Goal: Task Accomplishment & Management: Complete application form

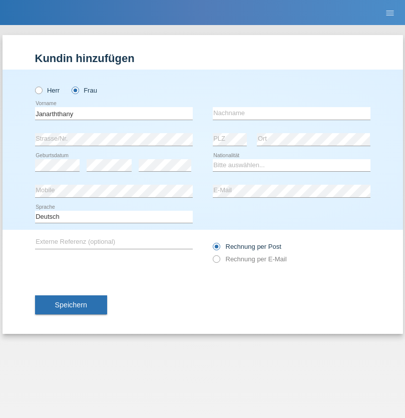
type input "Janarththany"
click at [291, 113] on input "text" at bounding box center [292, 113] width 158 height 13
type input "Rajakumar"
select select "LK"
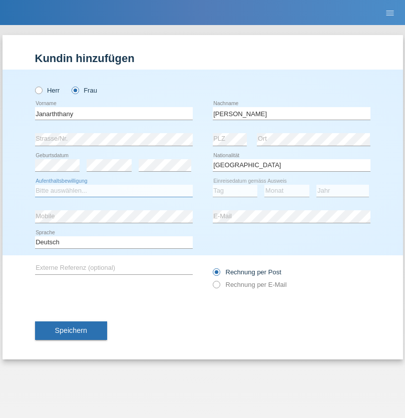
select select "C"
select select "01"
select select "11"
select select "2002"
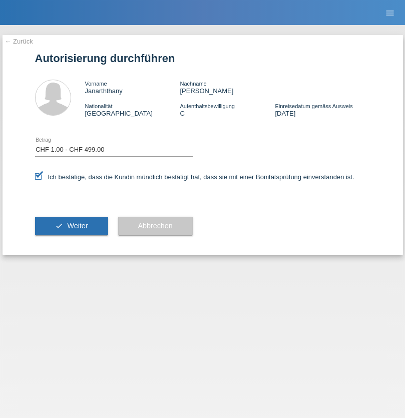
select select "1"
click at [71, 226] on span "Weiter" at bounding box center [77, 226] width 21 height 8
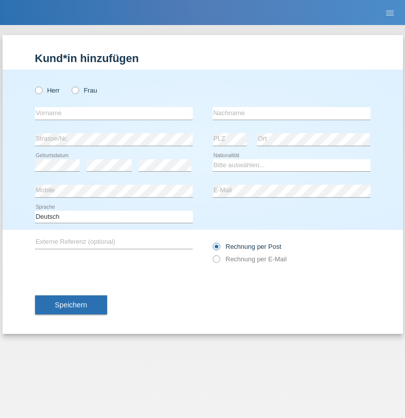
radio input "true"
click at [114, 113] on input "text" at bounding box center [114, 113] width 158 height 13
type input "Apilas"
click at [291, 113] on input "text" at bounding box center [292, 113] width 158 height 13
type input "Rajakumar"
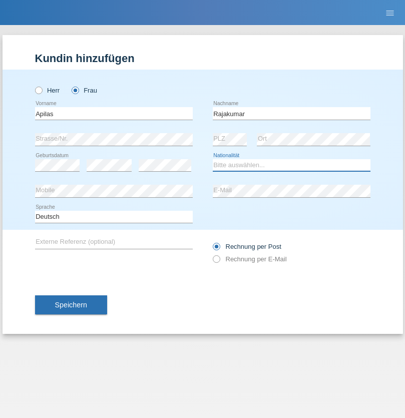
select select "LK"
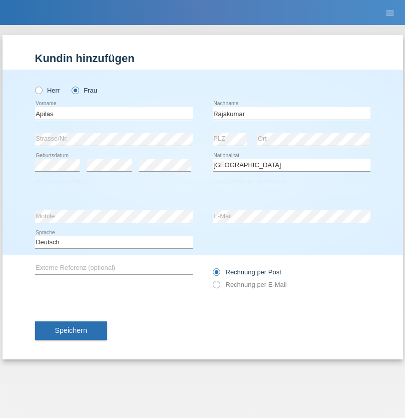
select select "C"
select select "01"
select select "11"
select select "2002"
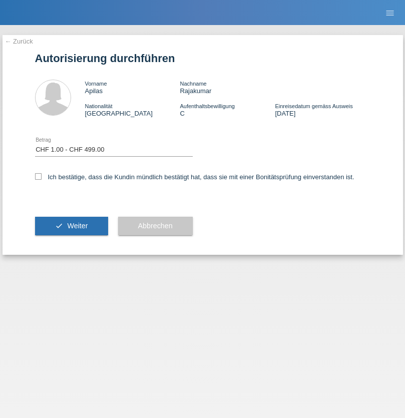
select select "1"
checkbox input "true"
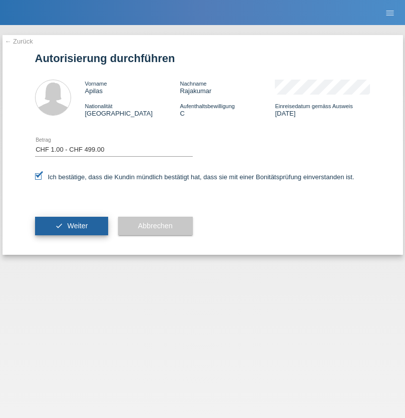
click at [71, 226] on span "Weiter" at bounding box center [77, 226] width 21 height 8
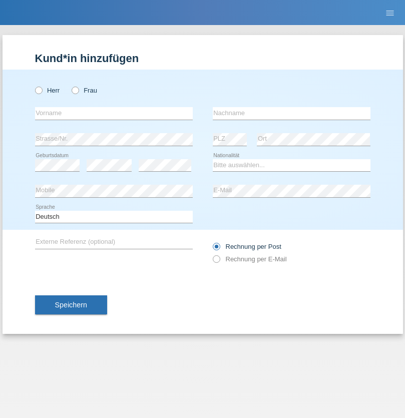
radio input "true"
click at [114, 113] on input "text" at bounding box center [114, 113] width 158 height 13
type input "Silvio"
click at [291, 113] on input "text" at bounding box center [292, 113] width 158 height 13
type input "Fachin"
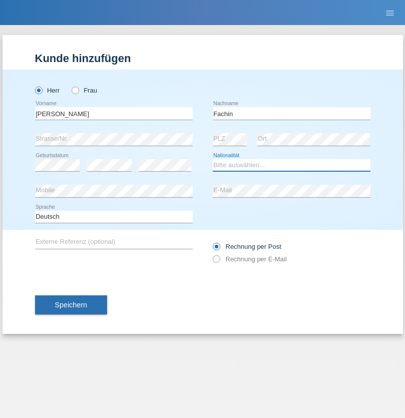
select select "IT"
select select "C"
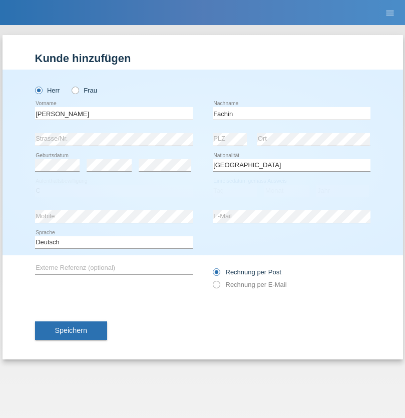
select select "29"
select select "04"
select select "1960"
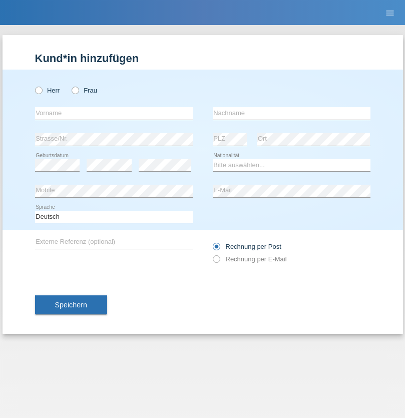
radio input "true"
click at [114, 113] on input "text" at bounding box center [114, 113] width 158 height 13
type input "Lucas"
click at [291, 113] on input "text" at bounding box center [292, 113] width 158 height 13
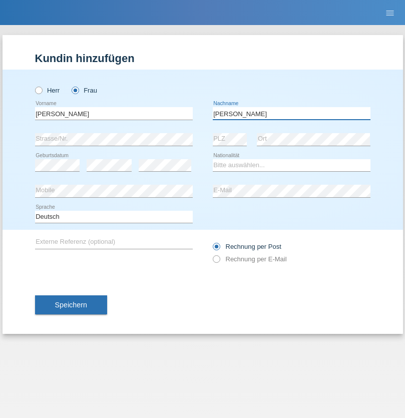
type input "Luca"
select select "CH"
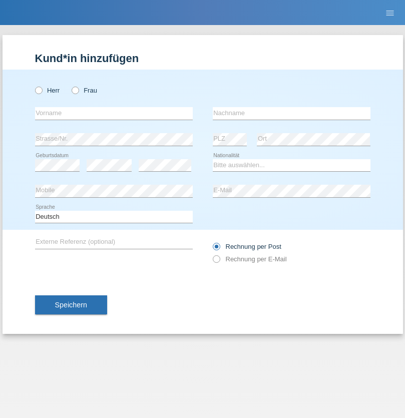
radio input "true"
click at [114, 113] on input "text" at bounding box center [114, 113] width 158 height 13
type input "Luva"
click at [291, 113] on input "text" at bounding box center [292, 113] width 158 height 13
type input "Kothleitner"
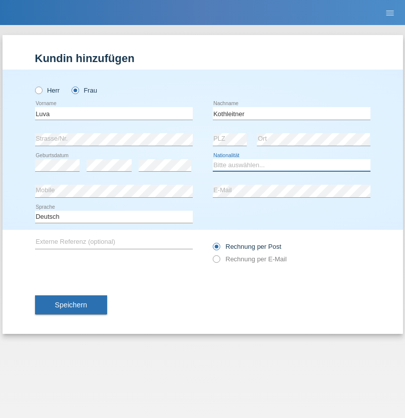
select select "CH"
radio input "true"
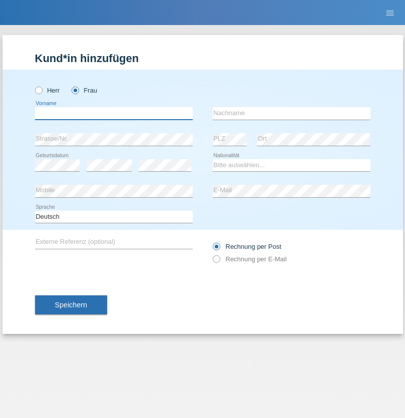
click at [114, 113] on input "text" at bounding box center [114, 113] width 158 height 13
type input "Mateus"
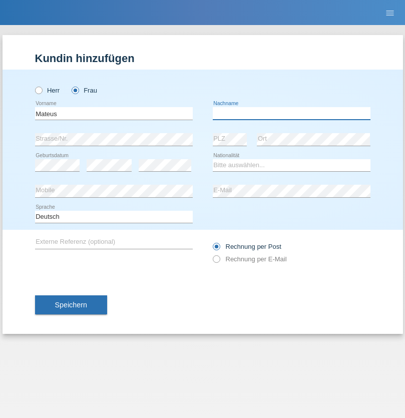
click at [291, 113] on input "text" at bounding box center [292, 113] width 158 height 13
type input "[PERSON_NAME]"
select select "CH"
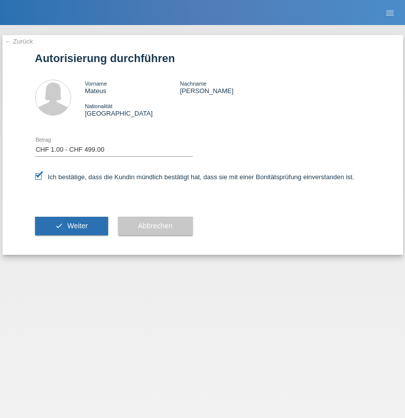
select select "1"
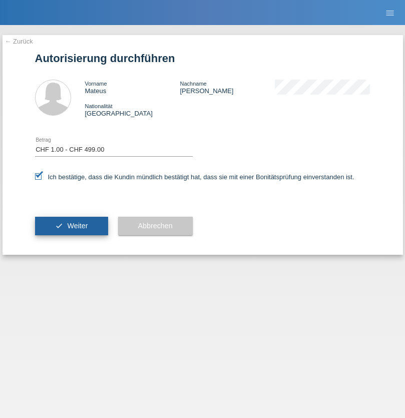
click at [71, 226] on span "Weiter" at bounding box center [77, 226] width 21 height 8
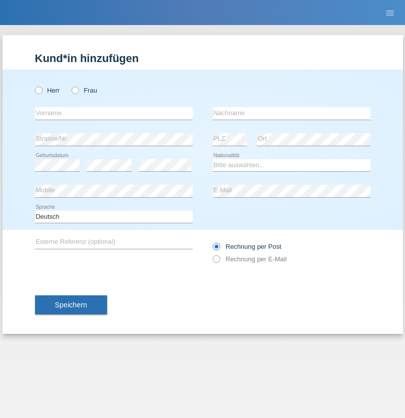
radio input "true"
click at [114, 113] on input "text" at bounding box center [114, 113] width 158 height 13
type input "[PERSON_NAME]"
click at [291, 113] on input "text" at bounding box center [292, 113] width 158 height 13
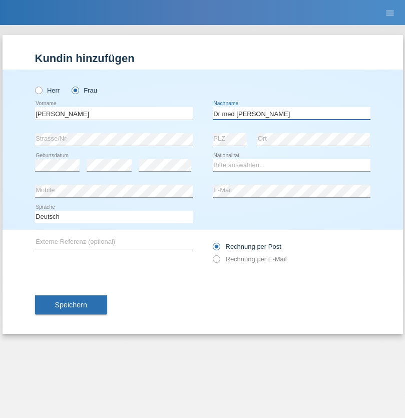
type input "Dr med [PERSON_NAME]"
select select "CH"
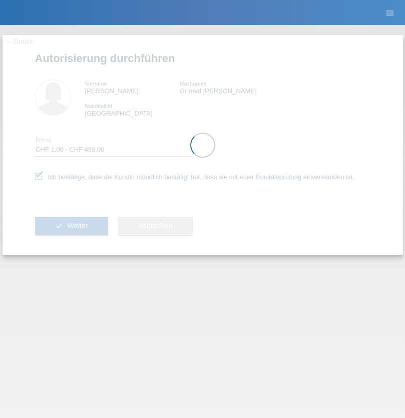
select select "1"
